Goal: Information Seeking & Learning: Learn about a topic

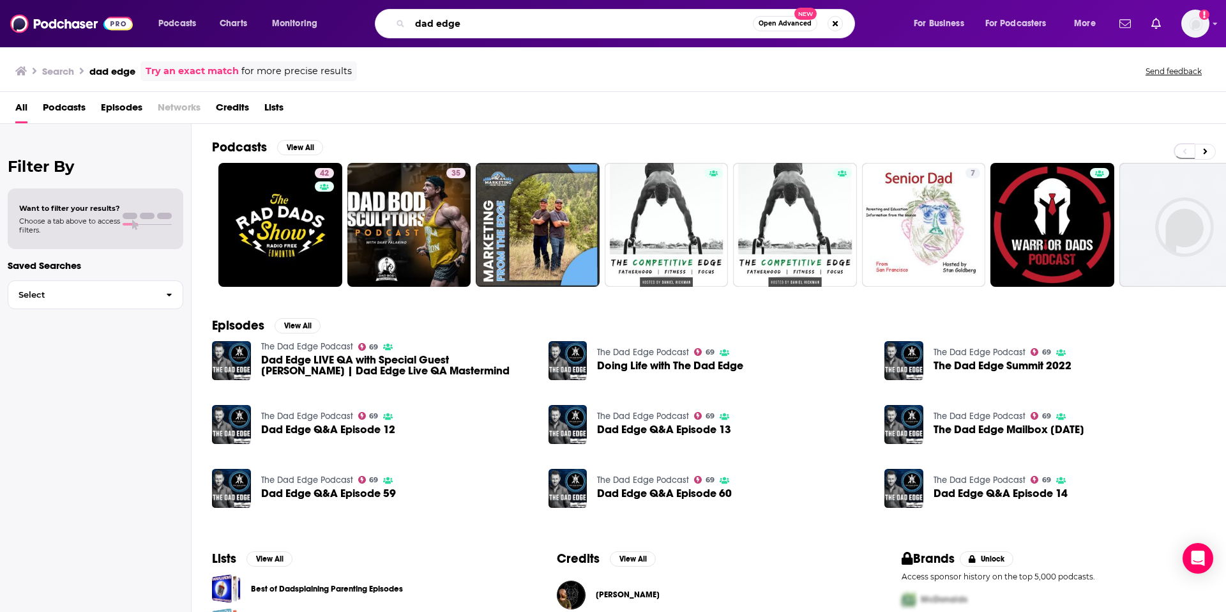
click at [479, 29] on input "dad edge" at bounding box center [581, 23] width 343 height 20
click at [318, 358] on span "Dad Edge LIVE QA with Special Guest Ethan Hagner | Dad Edge Live QA Mastermind" at bounding box center [397, 365] width 272 height 22
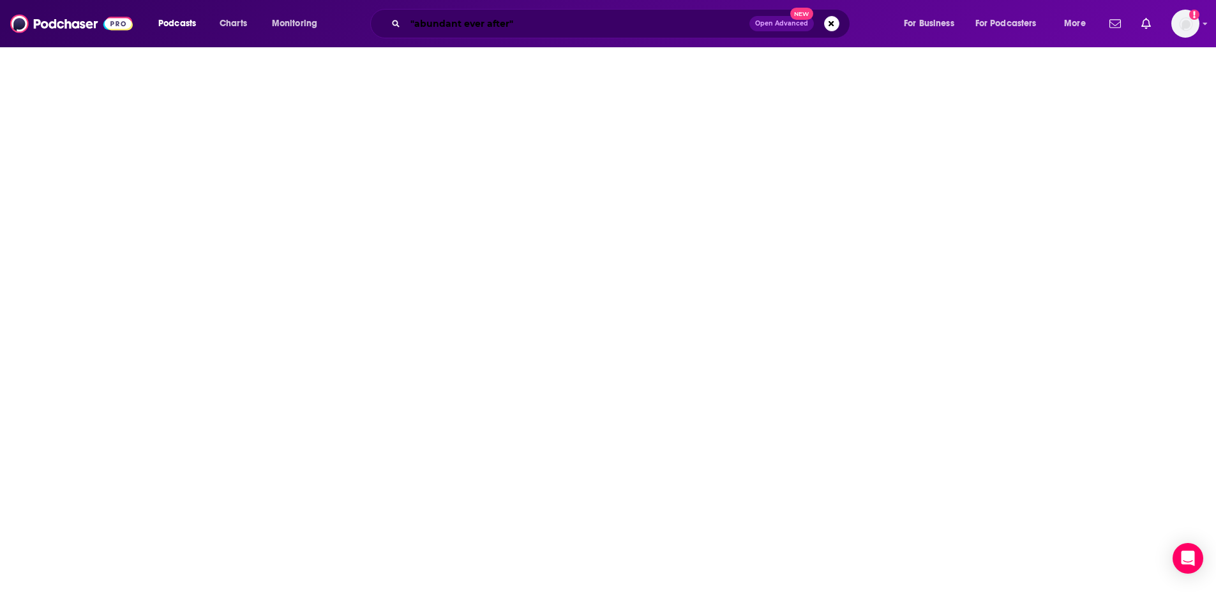
click at [490, 27] on input ""abundant ever after"" at bounding box center [577, 23] width 344 height 20
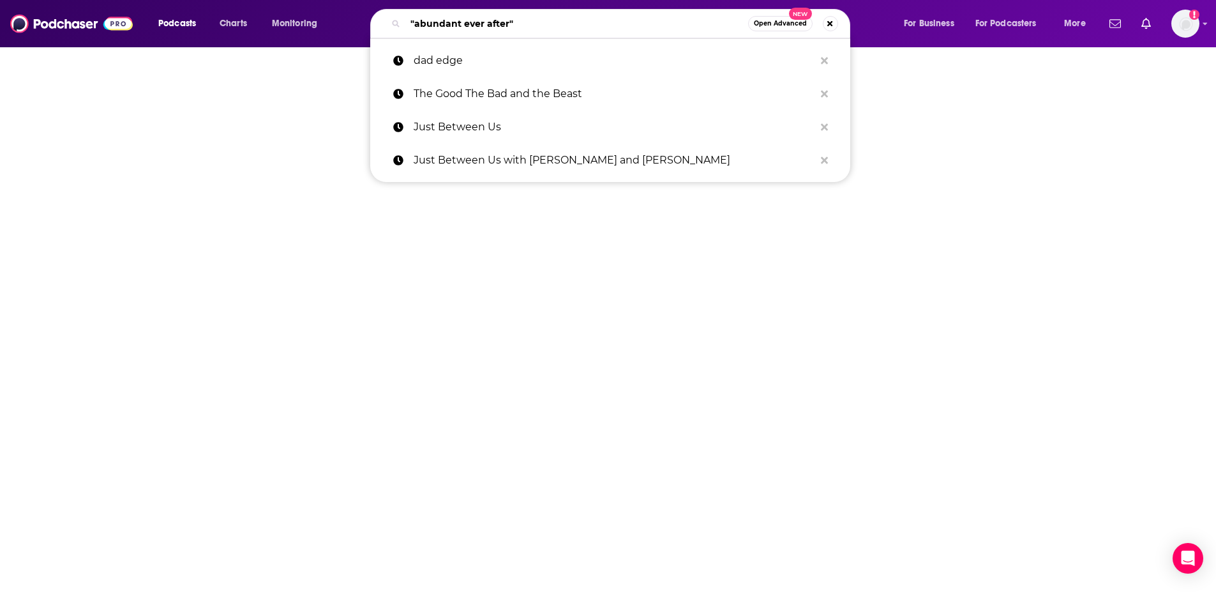
click at [490, 27] on input ""abundant ever after"" at bounding box center [576, 23] width 343 height 20
click at [489, 26] on input ""abundant ever after"" at bounding box center [576, 23] width 343 height 20
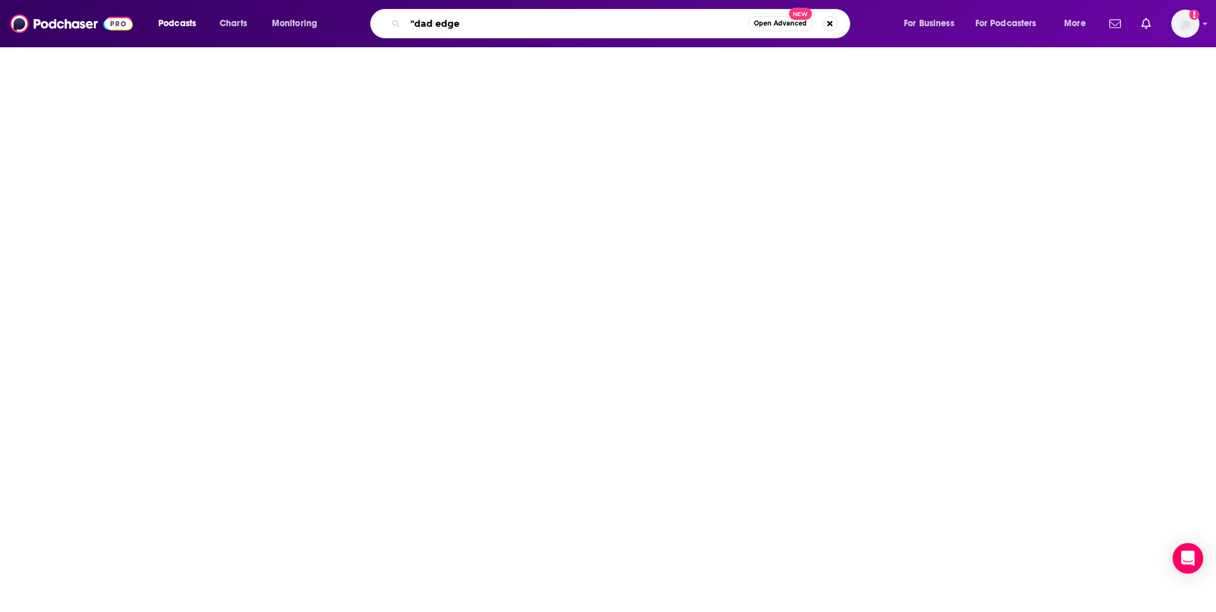
type input ""dad edge""
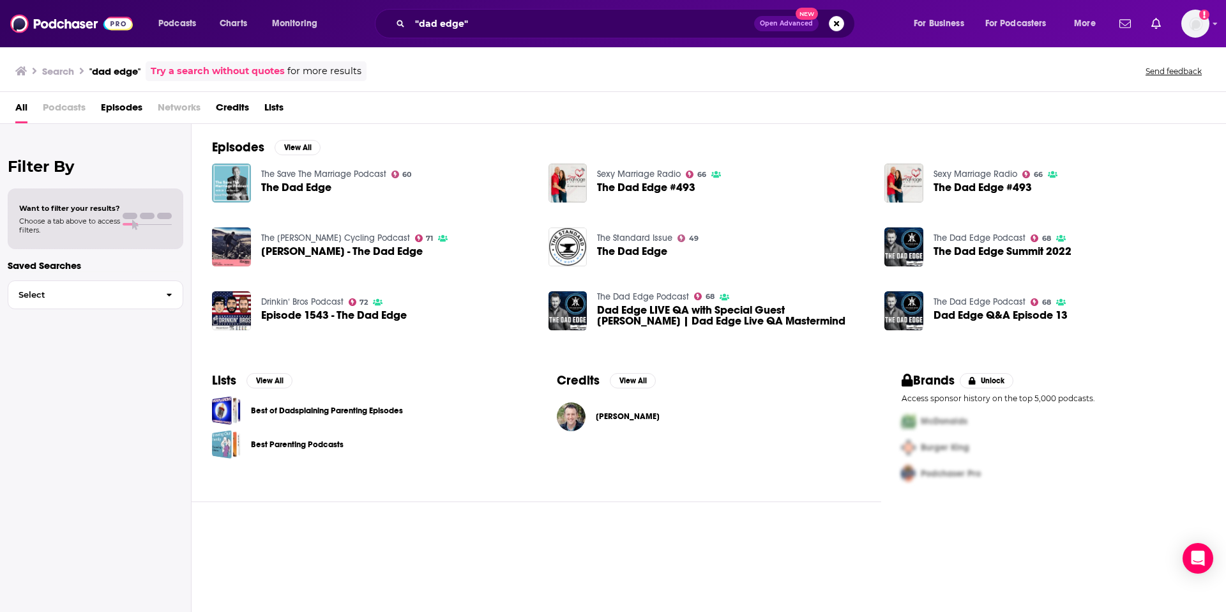
click at [59, 109] on span "Podcasts" at bounding box center [64, 110] width 43 height 26
click at [511, 28] on input ""dad edge"" at bounding box center [582, 23] width 344 height 20
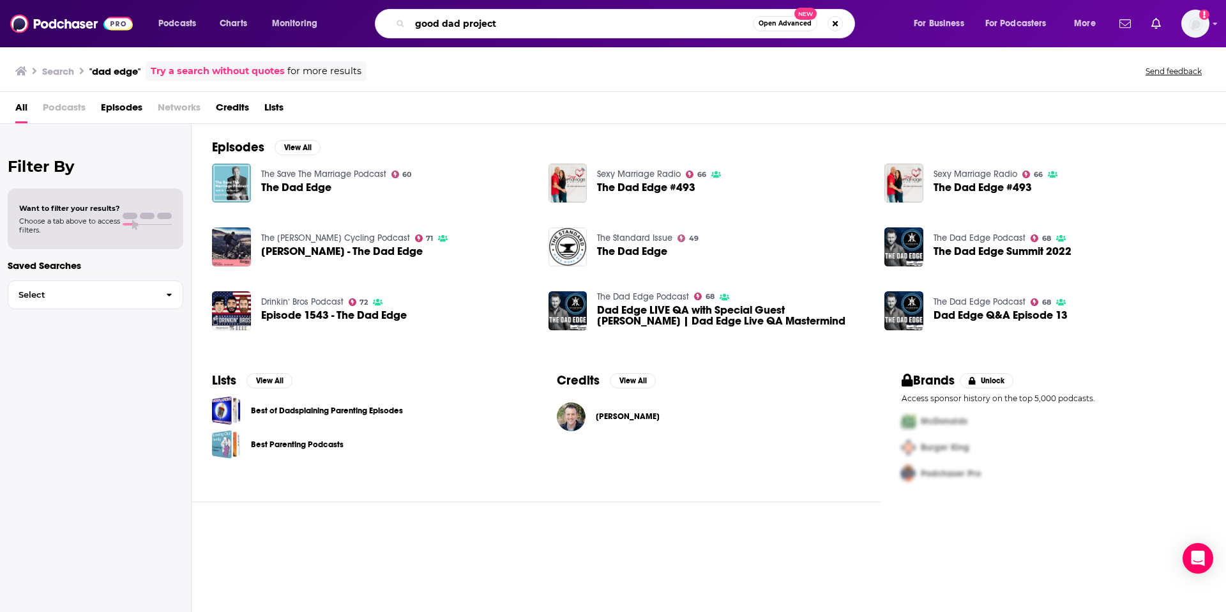
type input "good dad project"
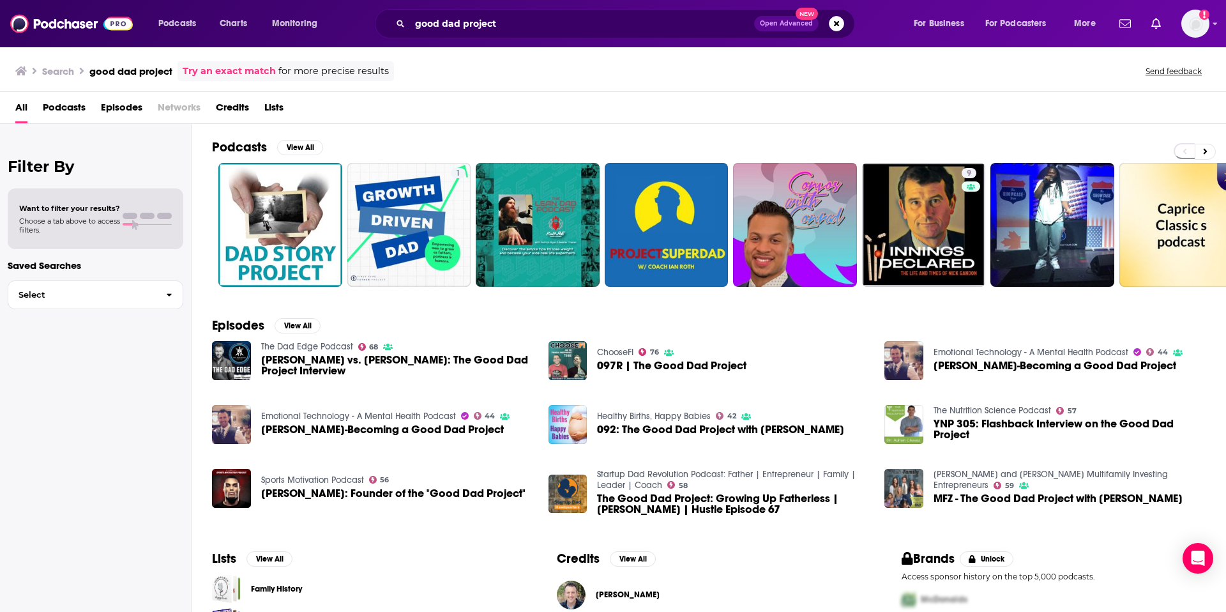
click at [266, 69] on link "Try an exact match" at bounding box center [229, 71] width 93 height 15
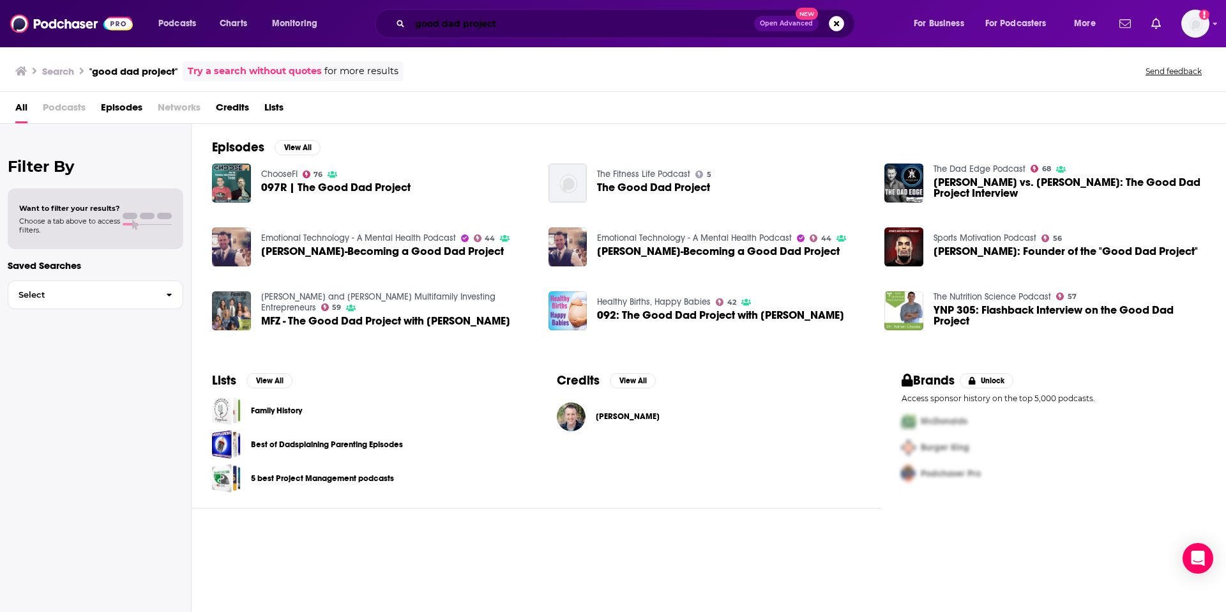
click at [442, 28] on input "good dad project" at bounding box center [582, 23] width 344 height 20
click at [442, 27] on input "good dad project" at bounding box center [582, 23] width 344 height 20
click at [443, 27] on input "good dad project" at bounding box center [582, 23] width 344 height 20
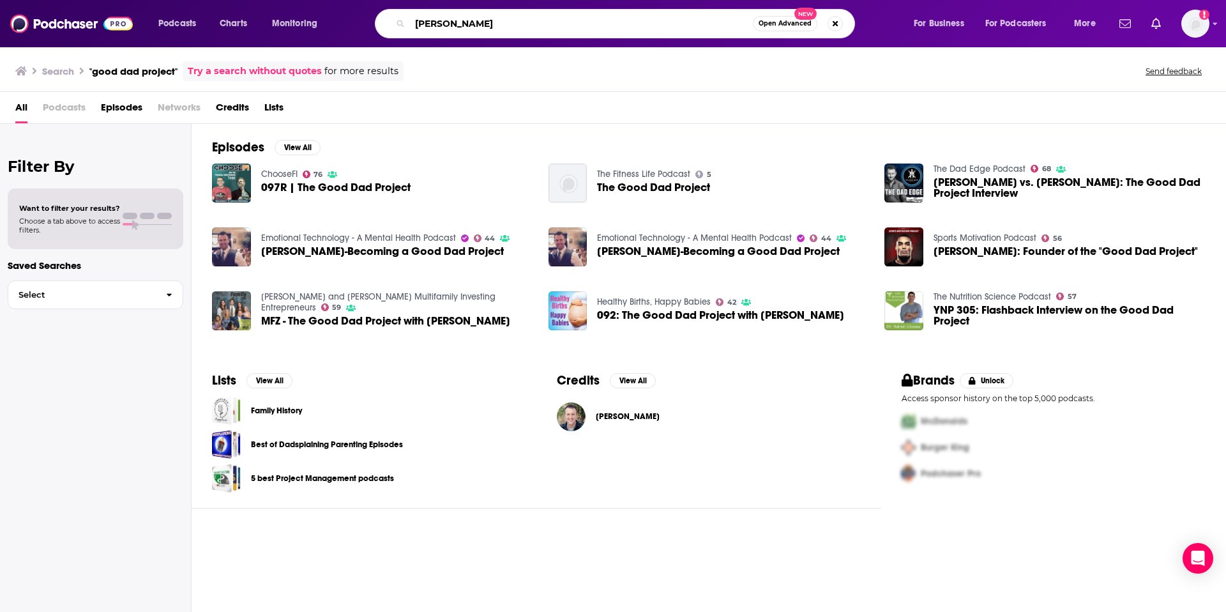
type input "kevin miller"
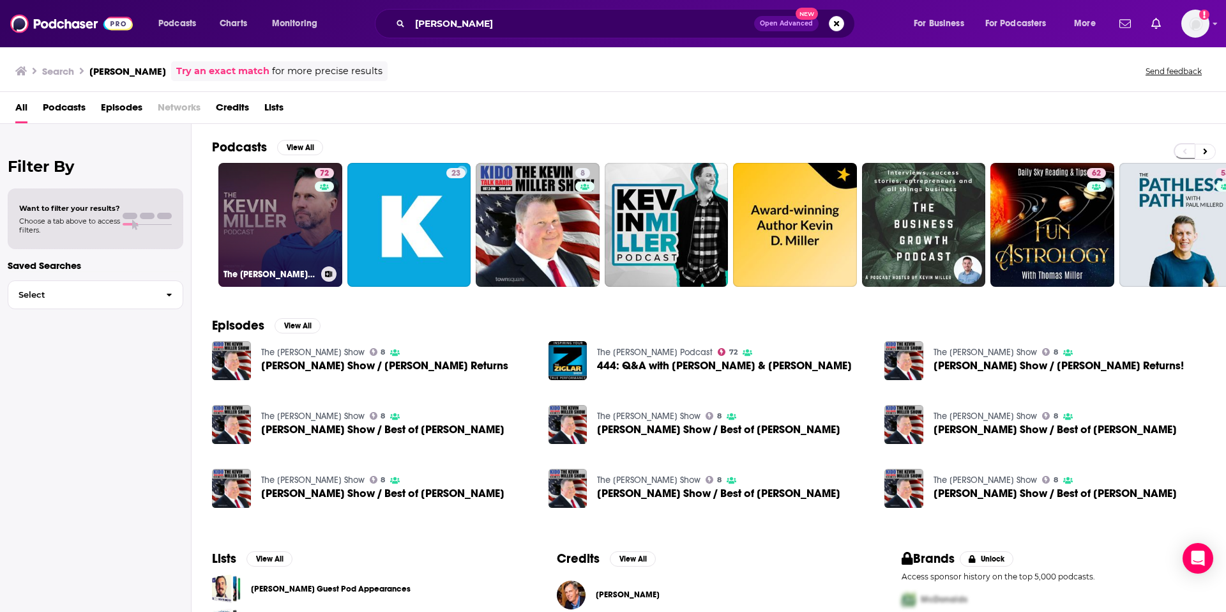
click at [277, 214] on link "72 The Kevin Miller Podcast" at bounding box center [280, 225] width 124 height 124
